Goal: Task Accomplishment & Management: Use online tool/utility

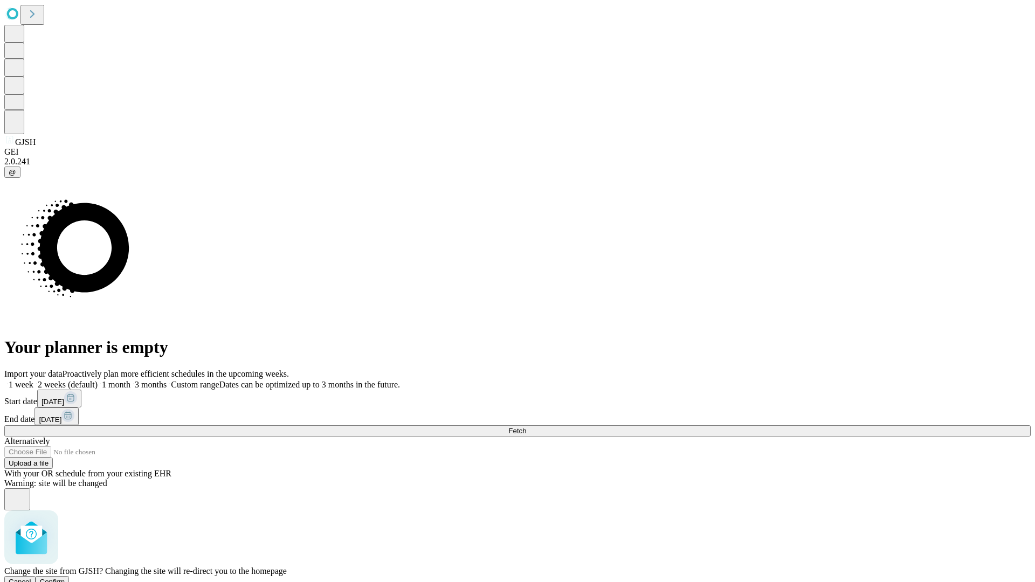
click at [65, 578] on span "Confirm" at bounding box center [52, 582] width 25 height 8
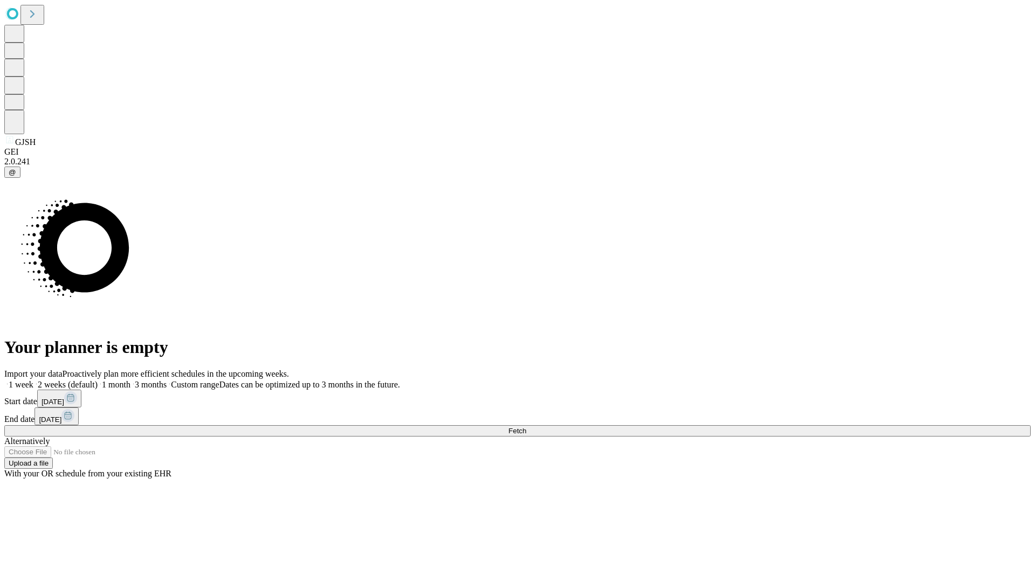
click at [130, 380] on label "1 month" at bounding box center [114, 384] width 33 height 9
click at [526, 427] on span "Fetch" at bounding box center [517, 431] width 18 height 8
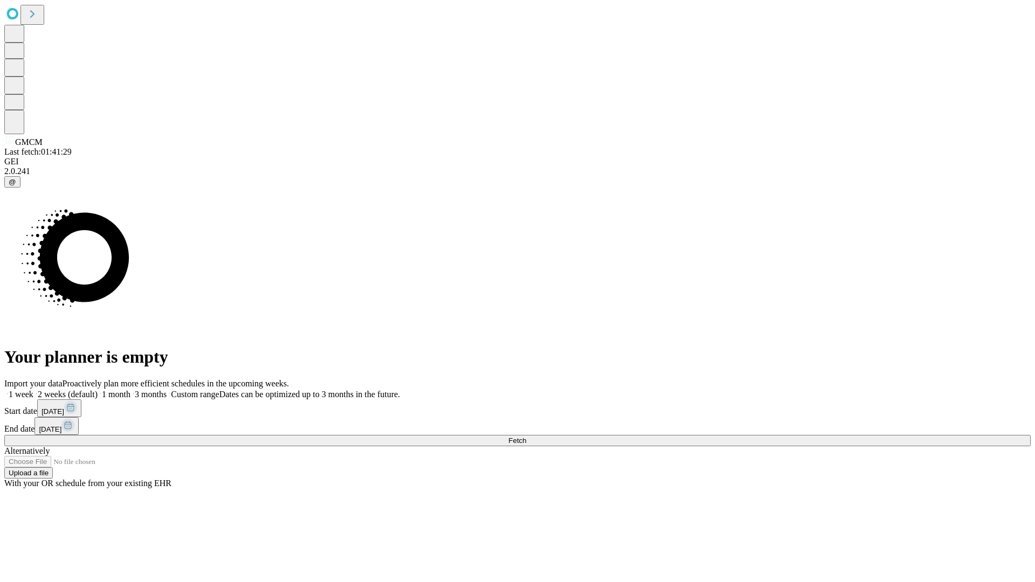
click at [130, 390] on label "1 month" at bounding box center [114, 394] width 33 height 9
click at [526, 437] on span "Fetch" at bounding box center [517, 441] width 18 height 8
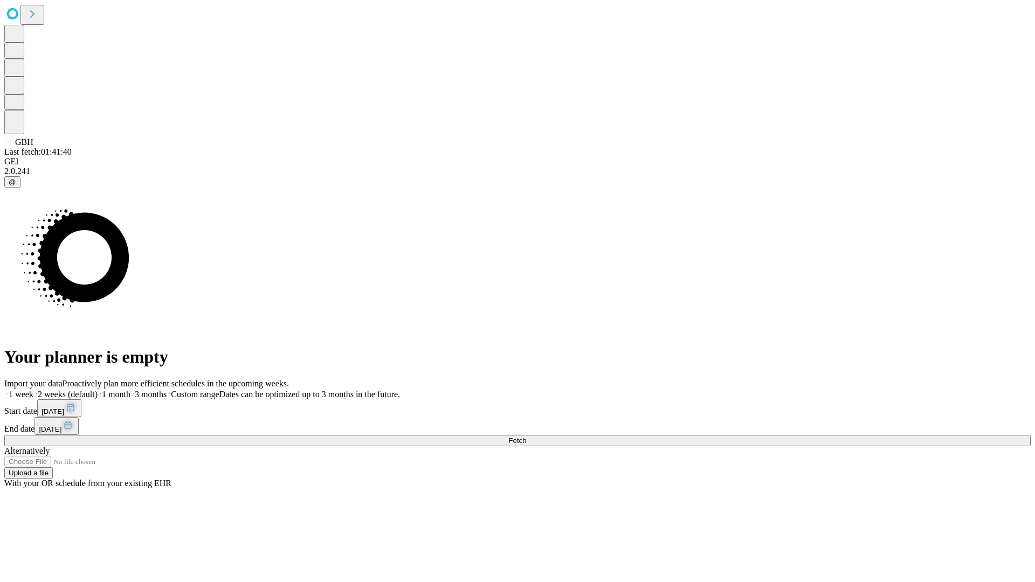
click at [130, 390] on label "1 month" at bounding box center [114, 394] width 33 height 9
click at [526, 437] on span "Fetch" at bounding box center [517, 441] width 18 height 8
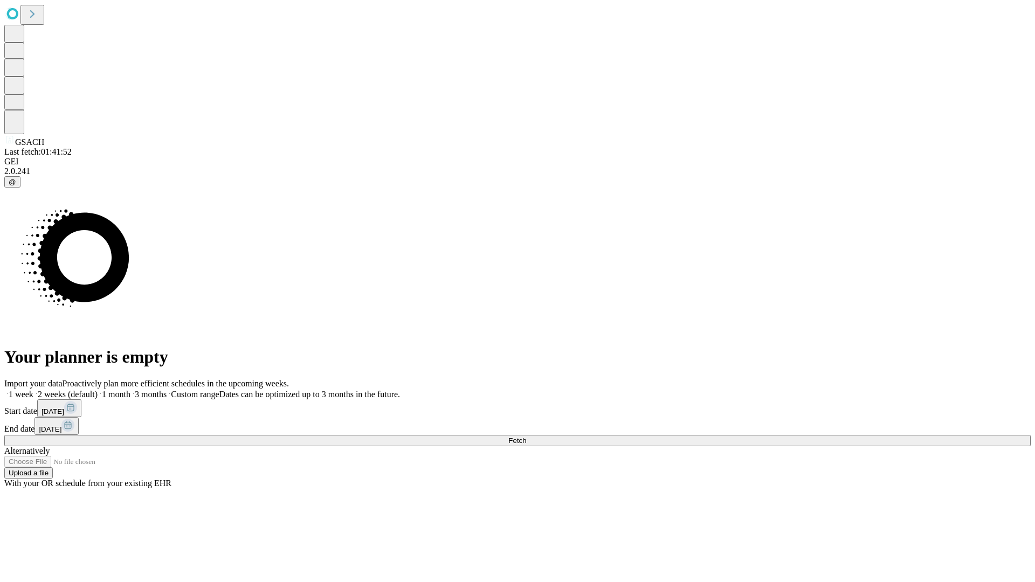
click at [130, 390] on label "1 month" at bounding box center [114, 394] width 33 height 9
click at [526, 437] on span "Fetch" at bounding box center [517, 441] width 18 height 8
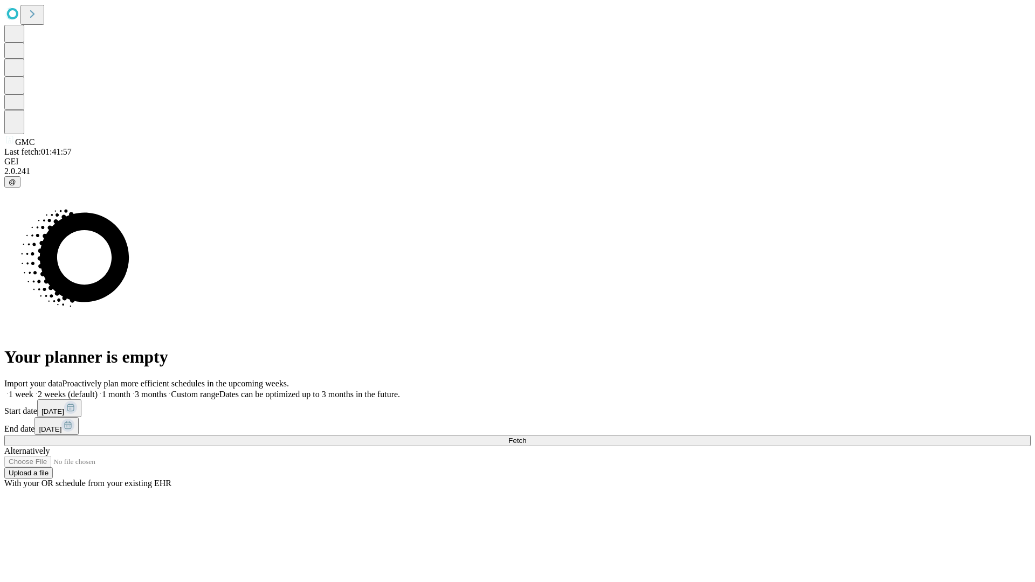
click at [130, 390] on label "1 month" at bounding box center [114, 394] width 33 height 9
click at [526, 437] on span "Fetch" at bounding box center [517, 441] width 18 height 8
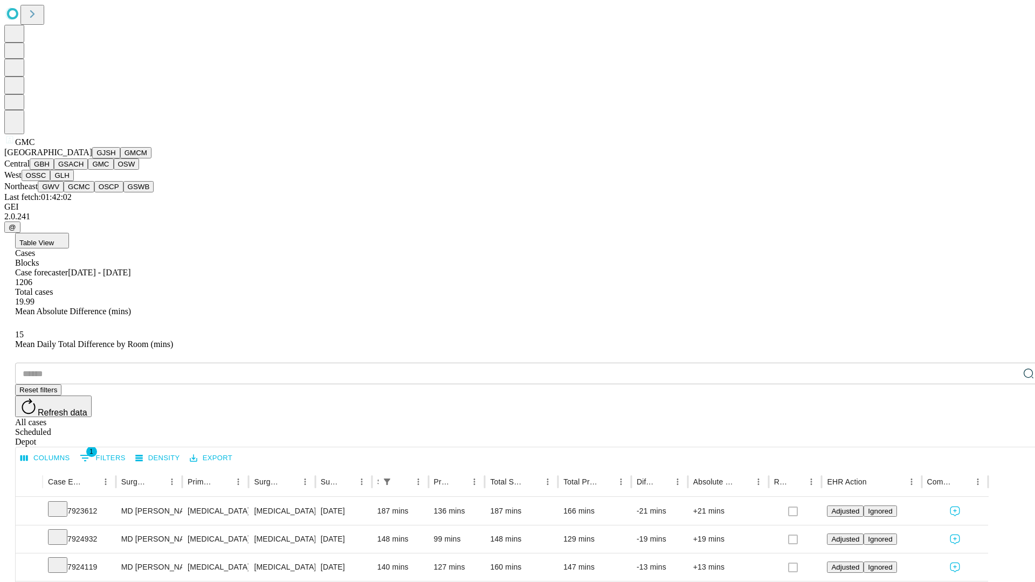
click at [114, 170] on button "OSW" at bounding box center [127, 164] width 26 height 11
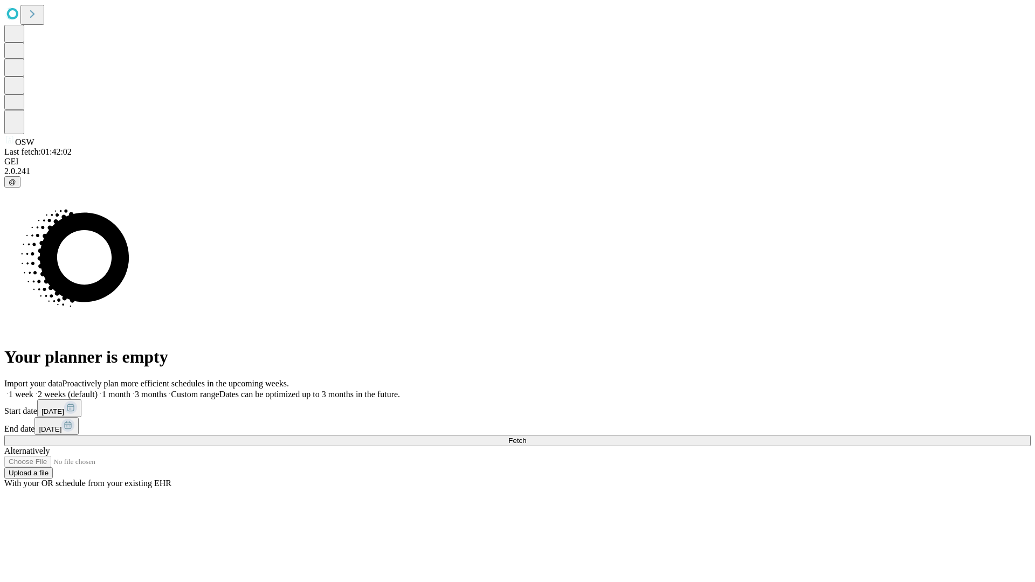
click at [130, 390] on label "1 month" at bounding box center [114, 394] width 33 height 9
click at [526, 437] on span "Fetch" at bounding box center [517, 441] width 18 height 8
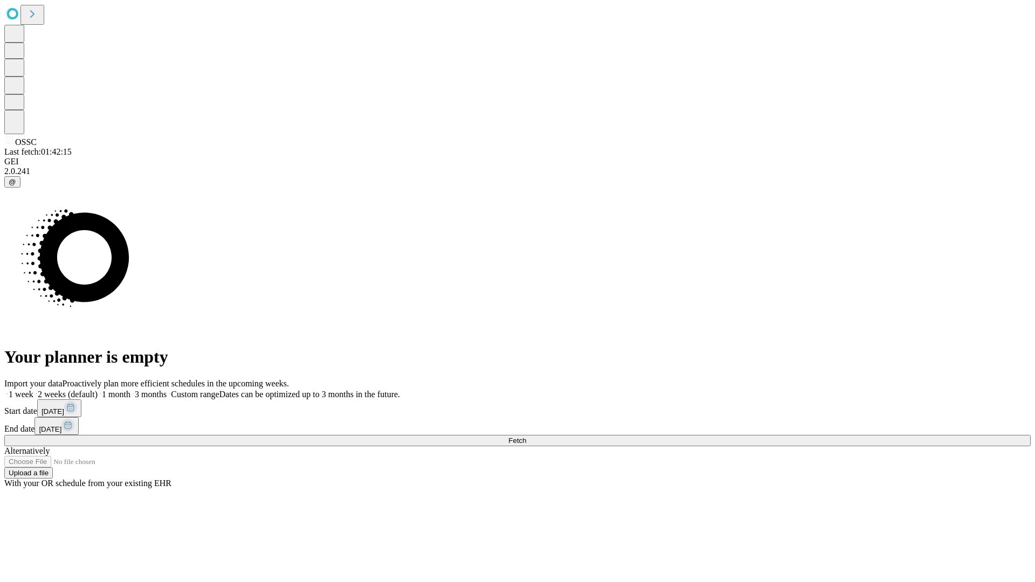
click at [130, 390] on label "1 month" at bounding box center [114, 394] width 33 height 9
click at [526, 437] on span "Fetch" at bounding box center [517, 441] width 18 height 8
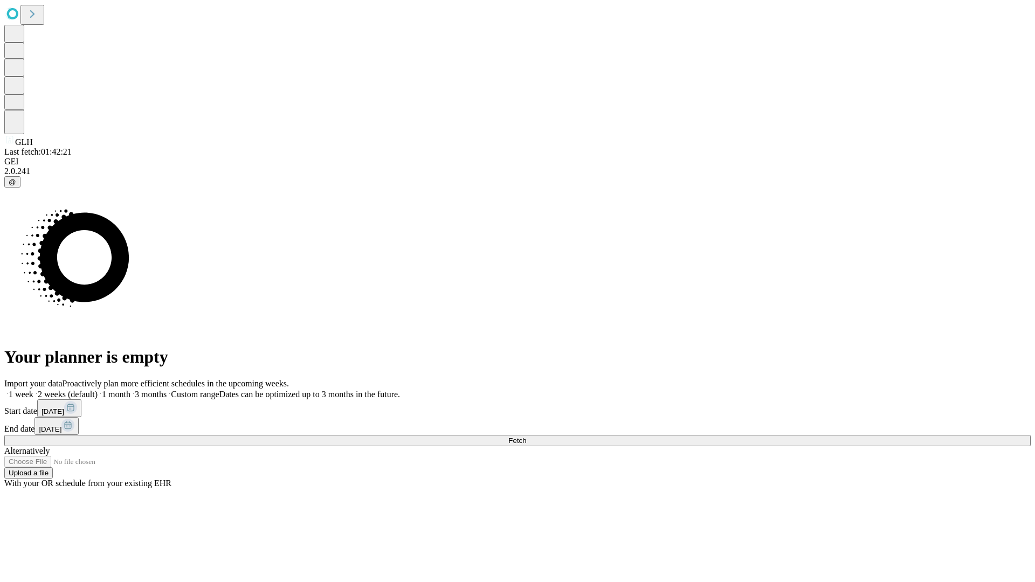
click at [130, 390] on label "1 month" at bounding box center [114, 394] width 33 height 9
click at [526, 437] on span "Fetch" at bounding box center [517, 441] width 18 height 8
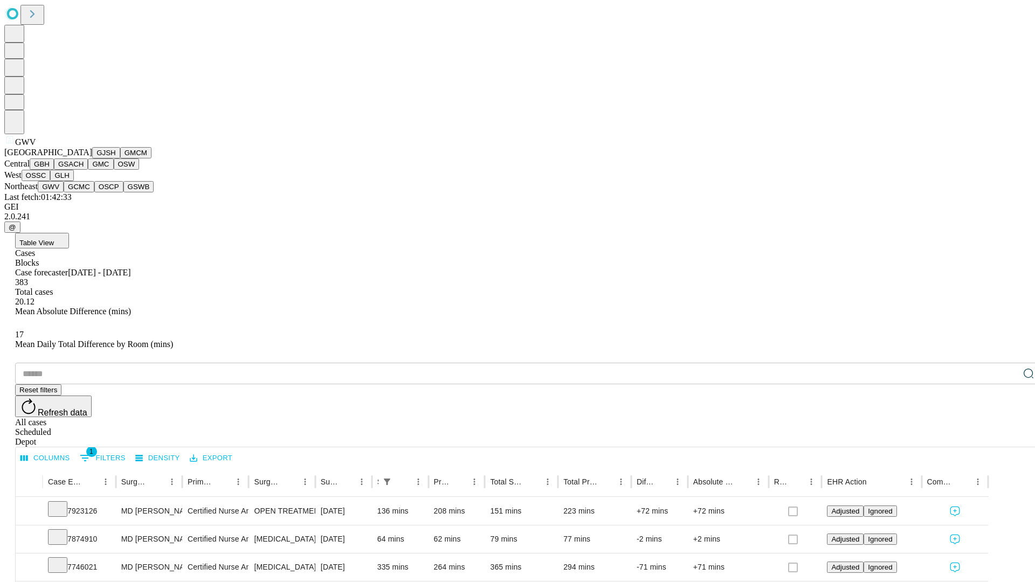
click at [84, 192] on button "GCMC" at bounding box center [79, 186] width 31 height 11
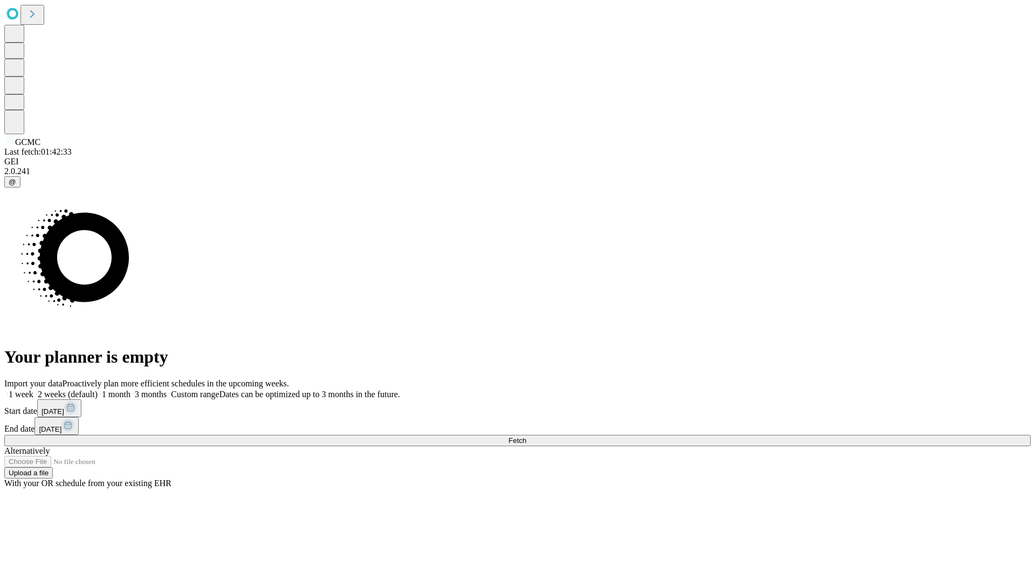
click at [130, 390] on label "1 month" at bounding box center [114, 394] width 33 height 9
click at [526, 437] on span "Fetch" at bounding box center [517, 441] width 18 height 8
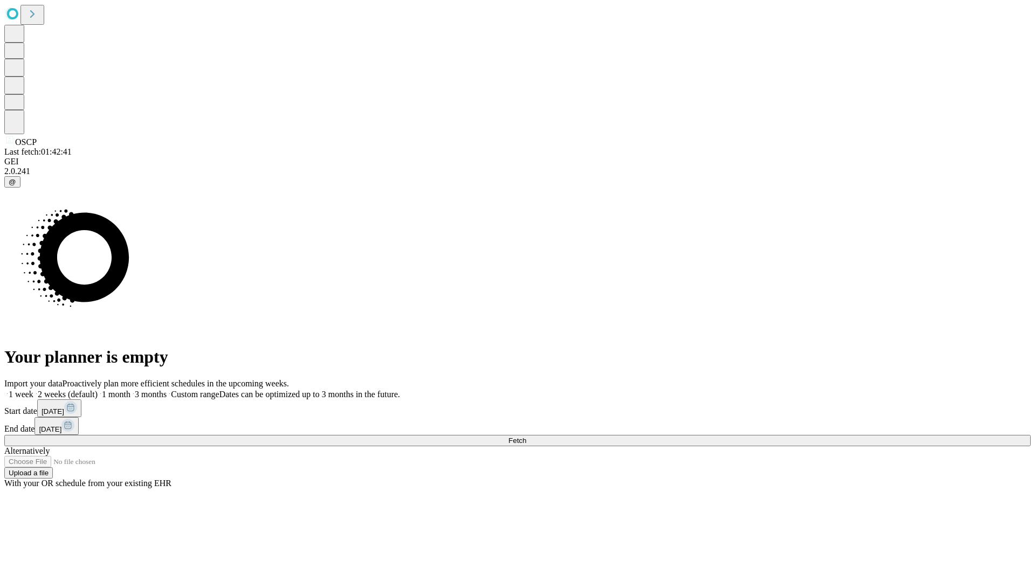
click at [526, 437] on span "Fetch" at bounding box center [517, 441] width 18 height 8
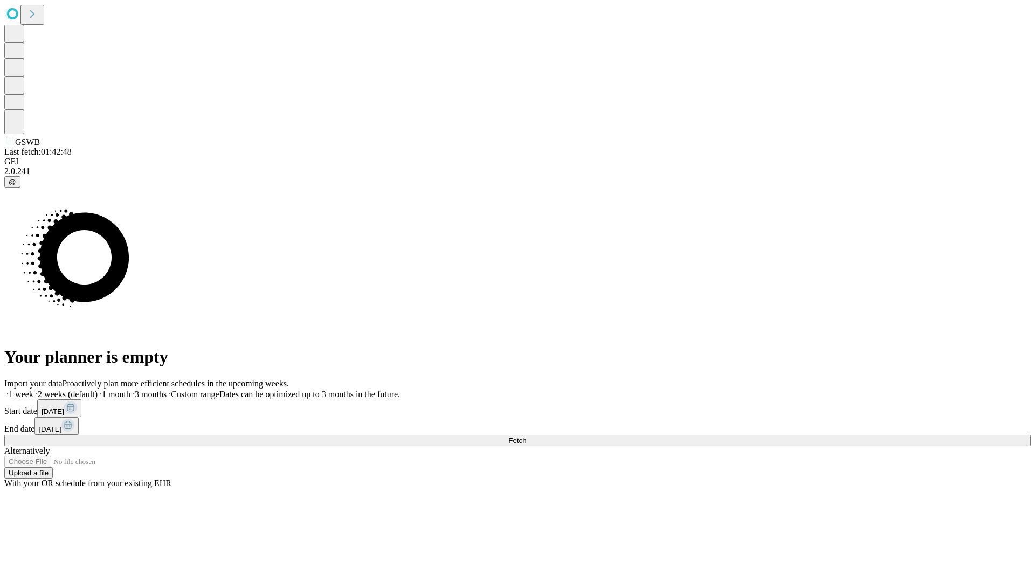
click at [130, 390] on label "1 month" at bounding box center [114, 394] width 33 height 9
click at [526, 437] on span "Fetch" at bounding box center [517, 441] width 18 height 8
